Goal: Navigation & Orientation: Find specific page/section

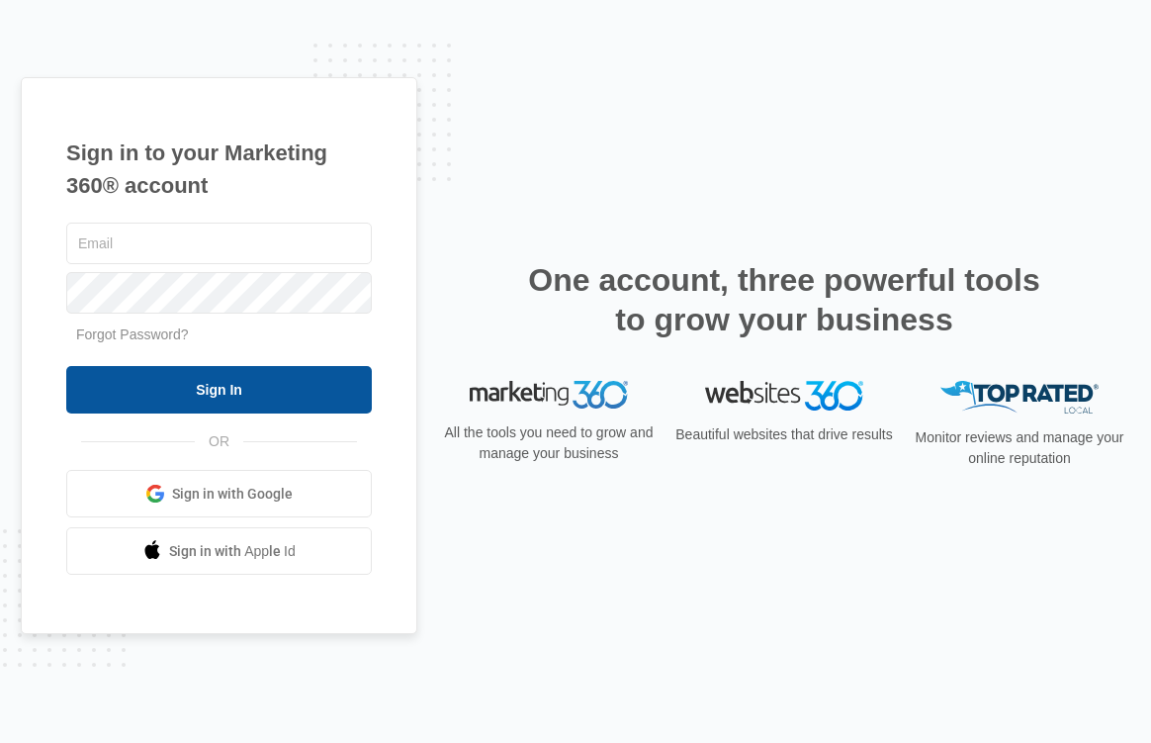
type input "[EMAIL_ADDRESS][DOMAIN_NAME]"
click at [205, 395] on input "Sign In" at bounding box center [219, 389] width 306 height 47
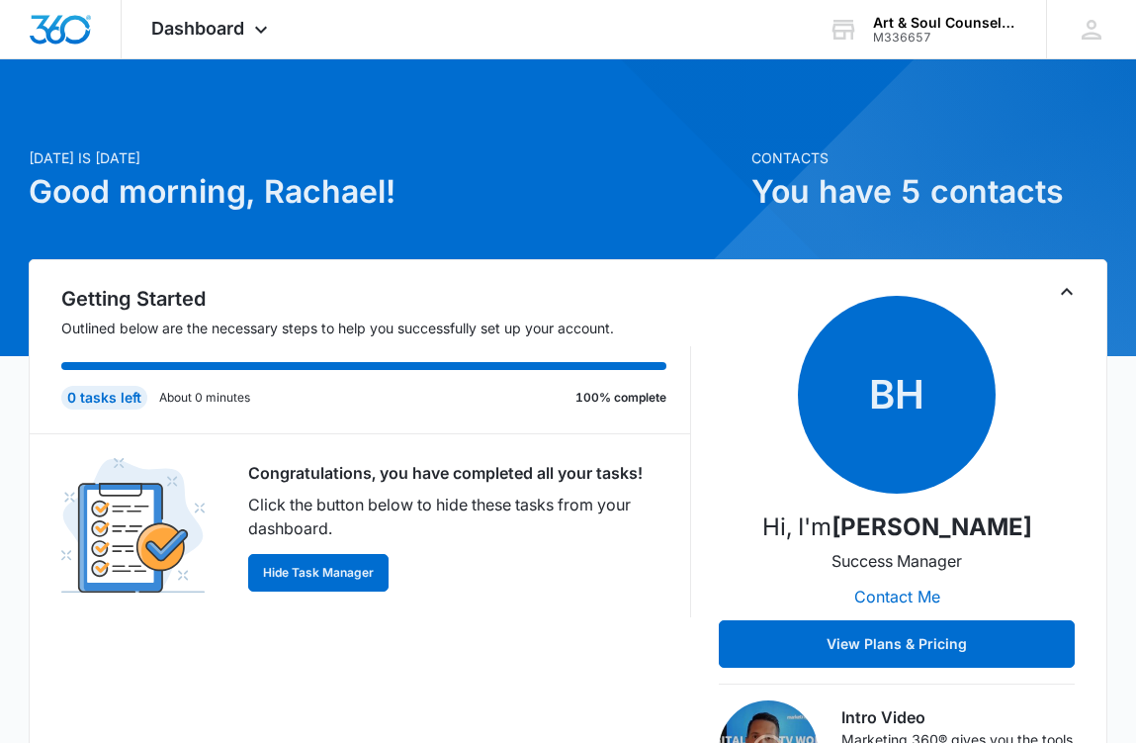
scroll to position [23, 0]
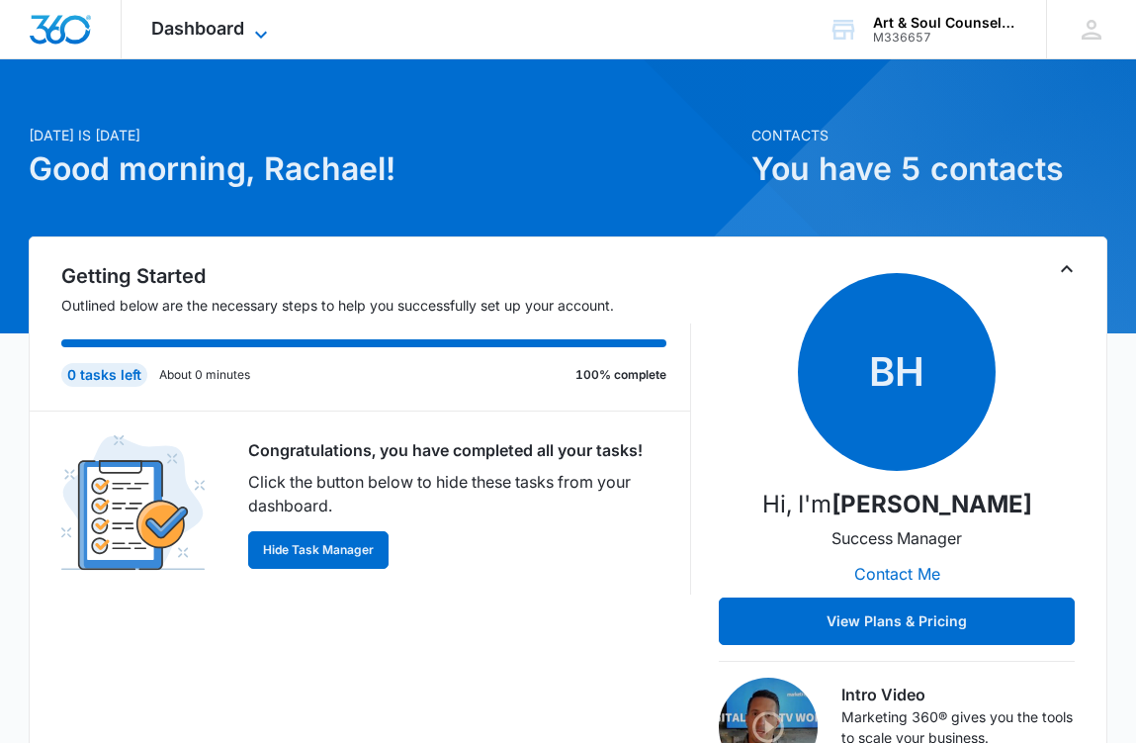
click at [251, 37] on icon at bounding box center [261, 35] width 24 height 24
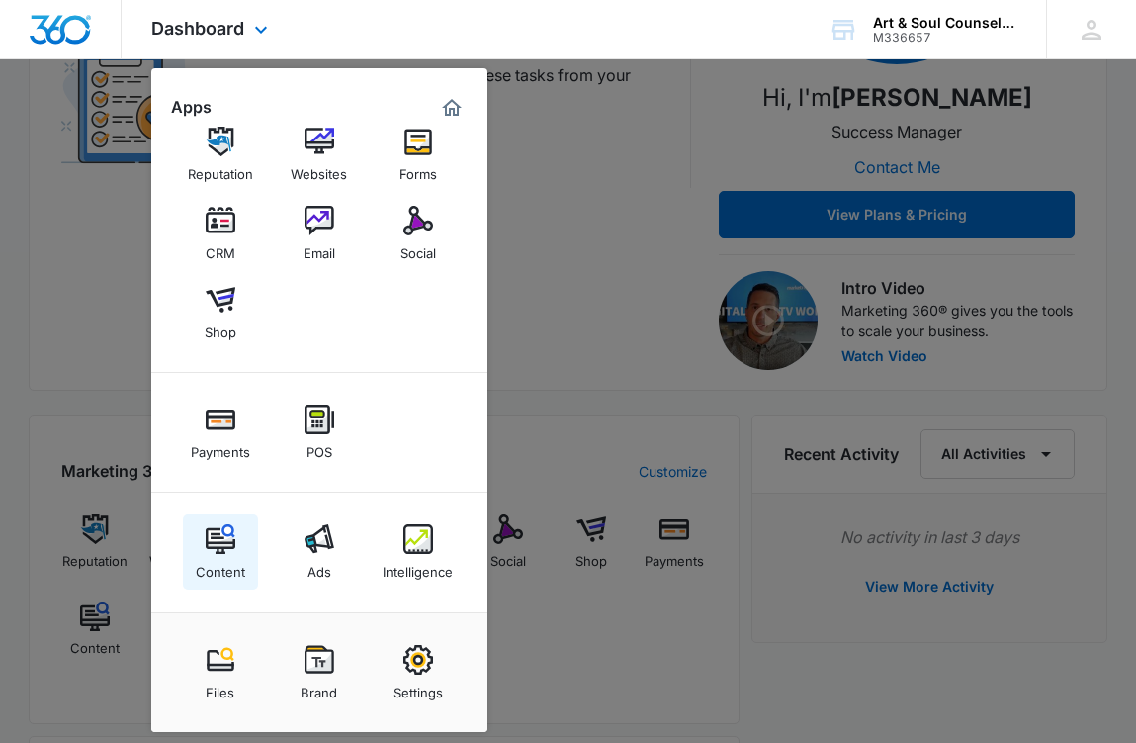
scroll to position [431, 0]
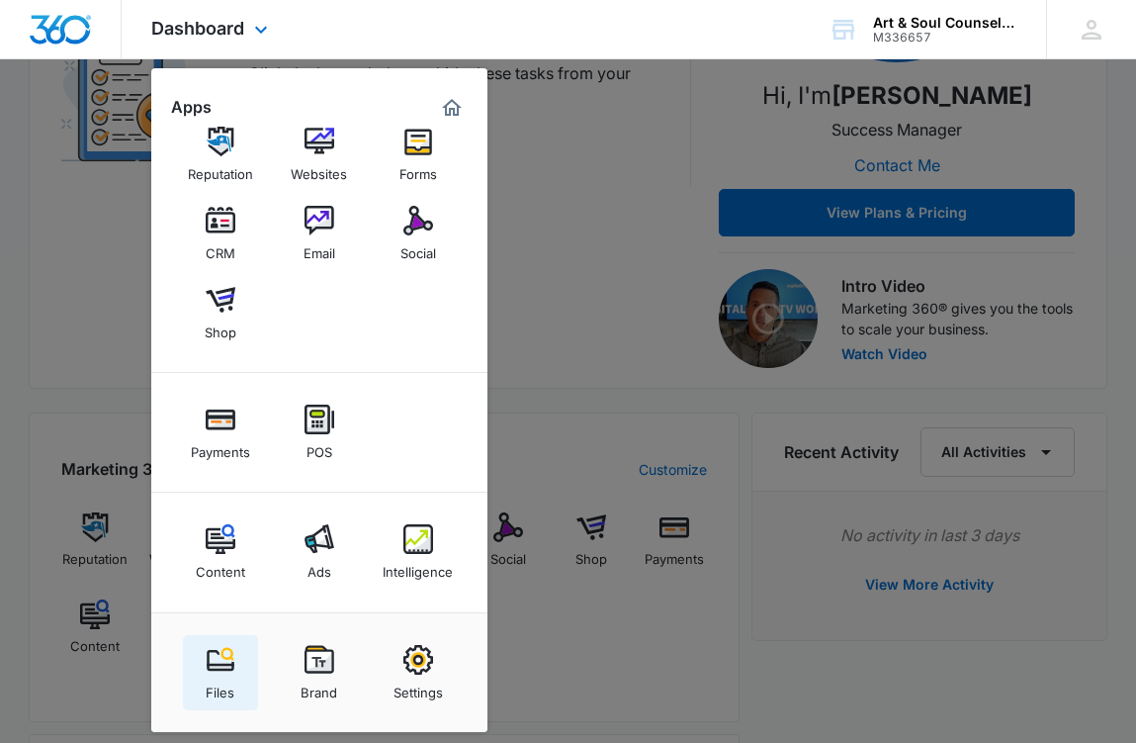
click at [225, 664] on img at bounding box center [221, 660] width 30 height 30
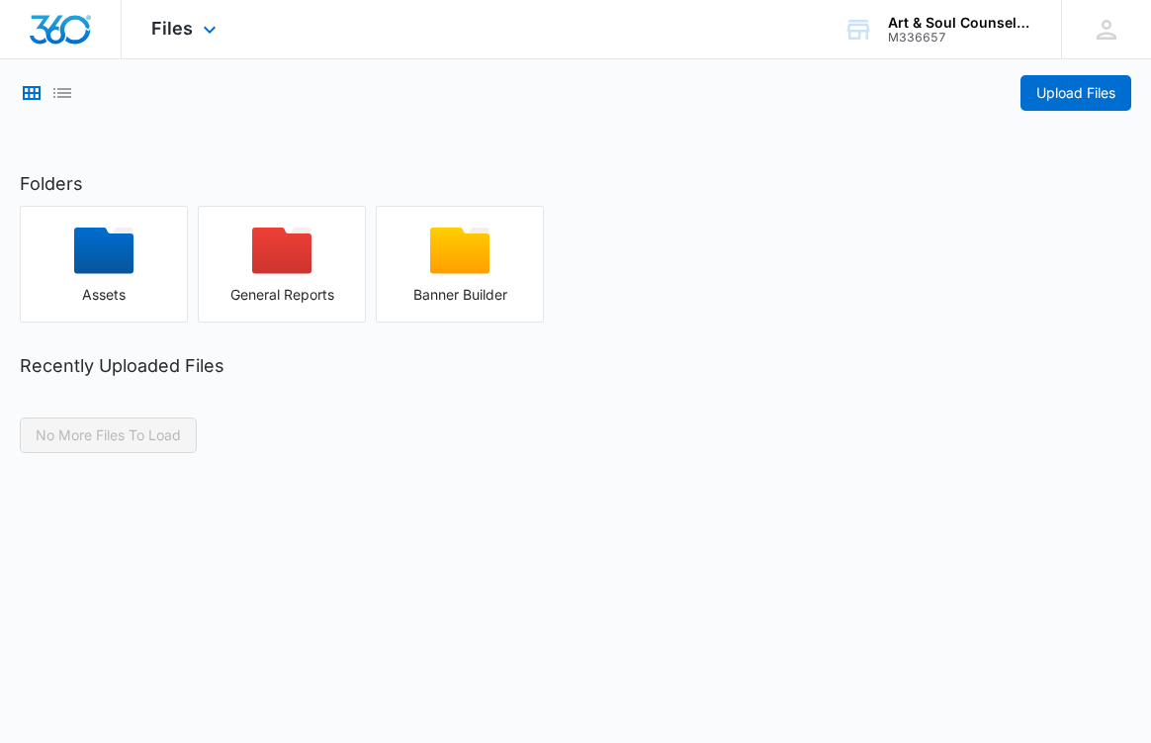
click at [219, 41] on div "Files Apps Reputation Websites Forms CRM Email Social Shop Payments POS Content…" at bounding box center [187, 29] width 130 height 58
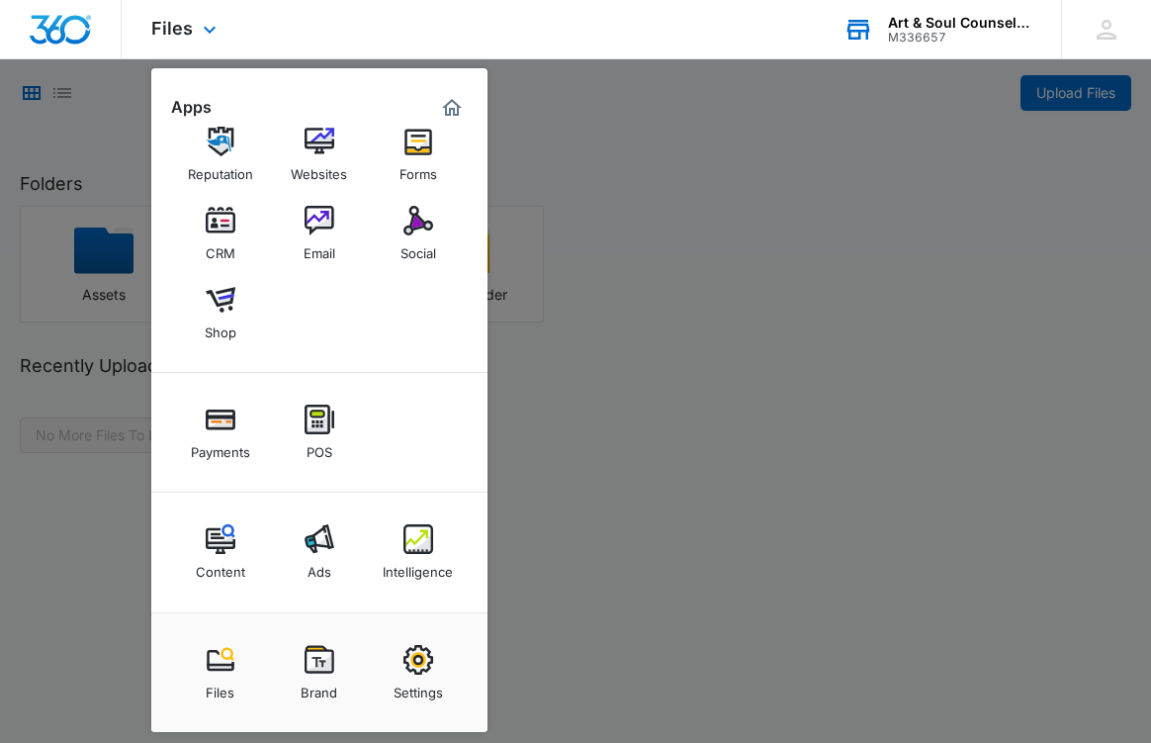
click at [945, 23] on div "Art & Soul Counseling" at bounding box center [960, 23] width 144 height 16
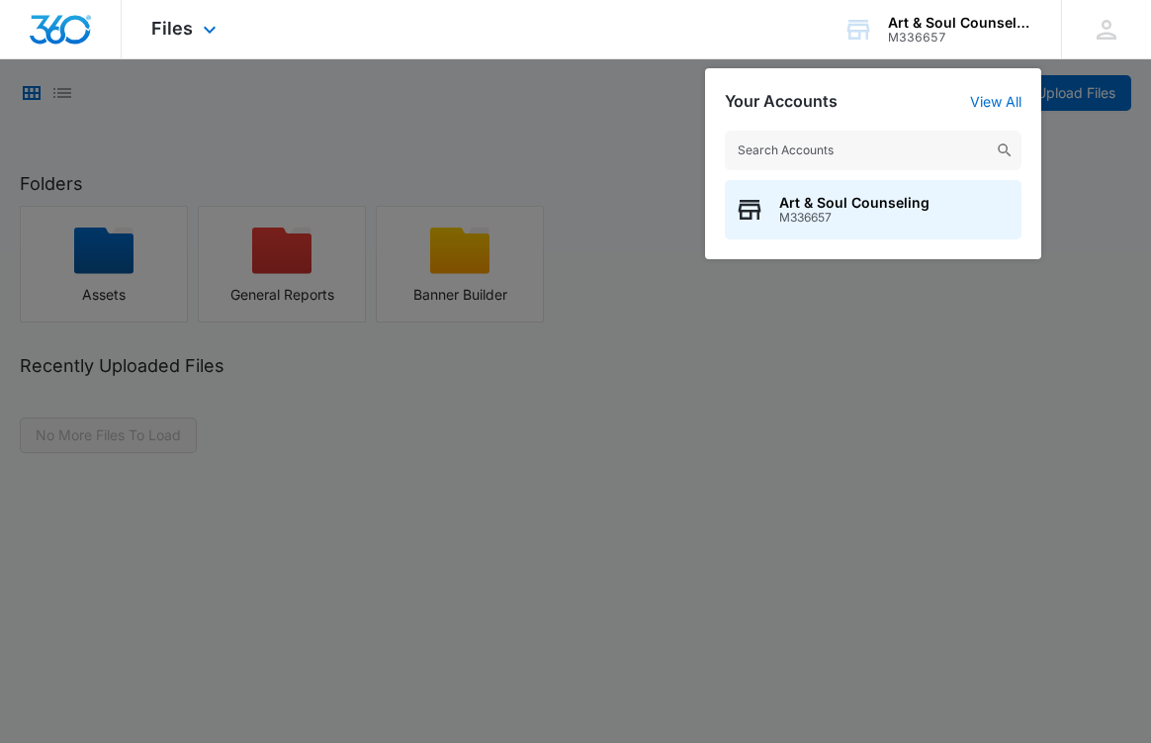
click at [166, 10] on div "Files Apps Reputation Websites Forms CRM Email Social Shop Payments POS Content…" at bounding box center [187, 29] width 130 height 58
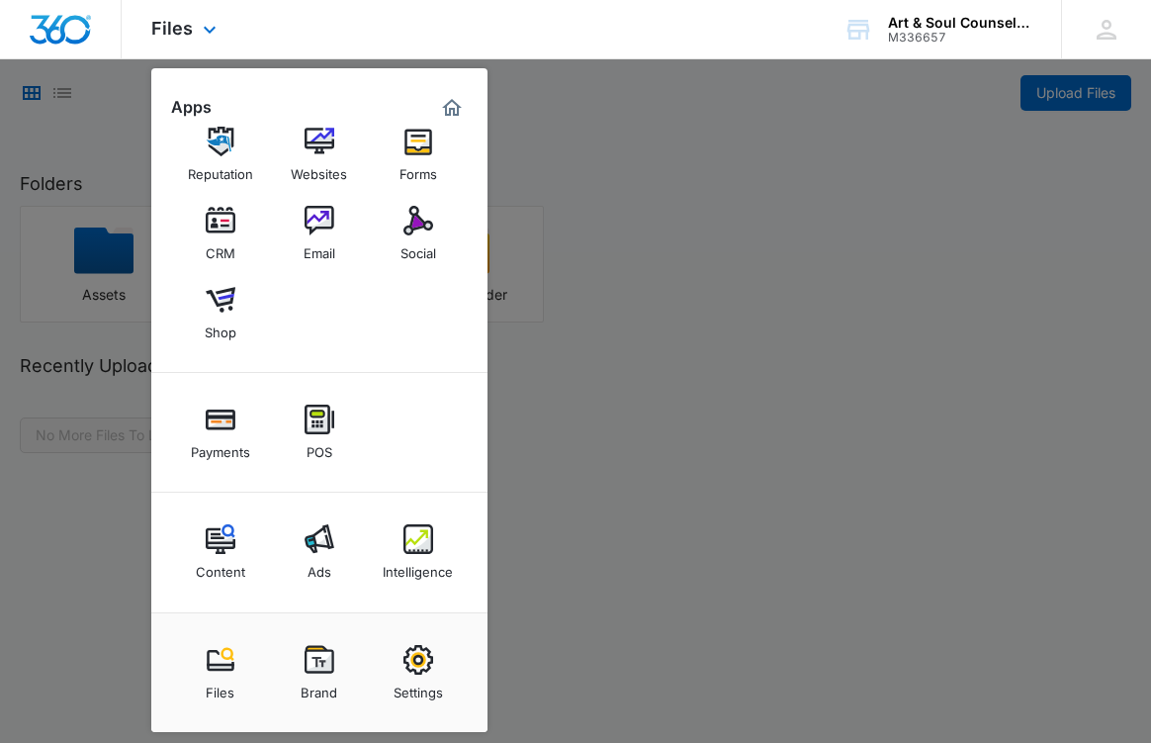
click at [247, 633] on div "Files Brand Settings" at bounding box center [319, 672] width 336 height 120
click at [196, 653] on link "Files" at bounding box center [220, 672] width 75 height 75
